Goal: Task Accomplishment & Management: Manage account settings

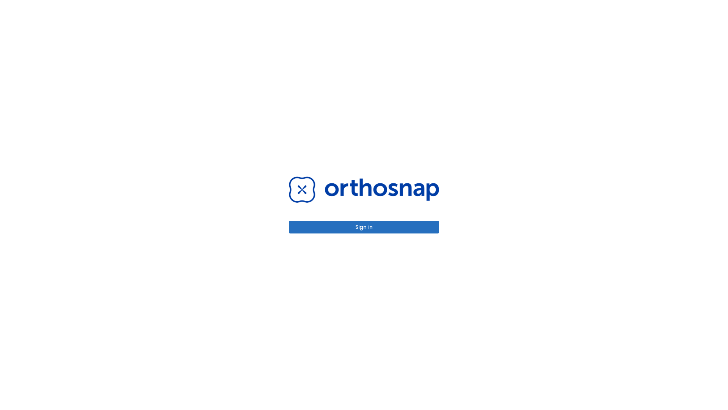
click at [364, 227] on button "Sign in" at bounding box center [364, 227] width 150 height 13
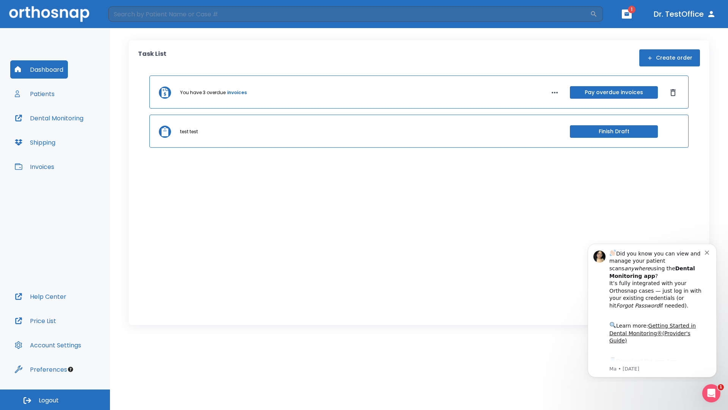
click at [55, 399] on span "Logout" at bounding box center [49, 400] width 20 height 8
